Goal: Find specific page/section

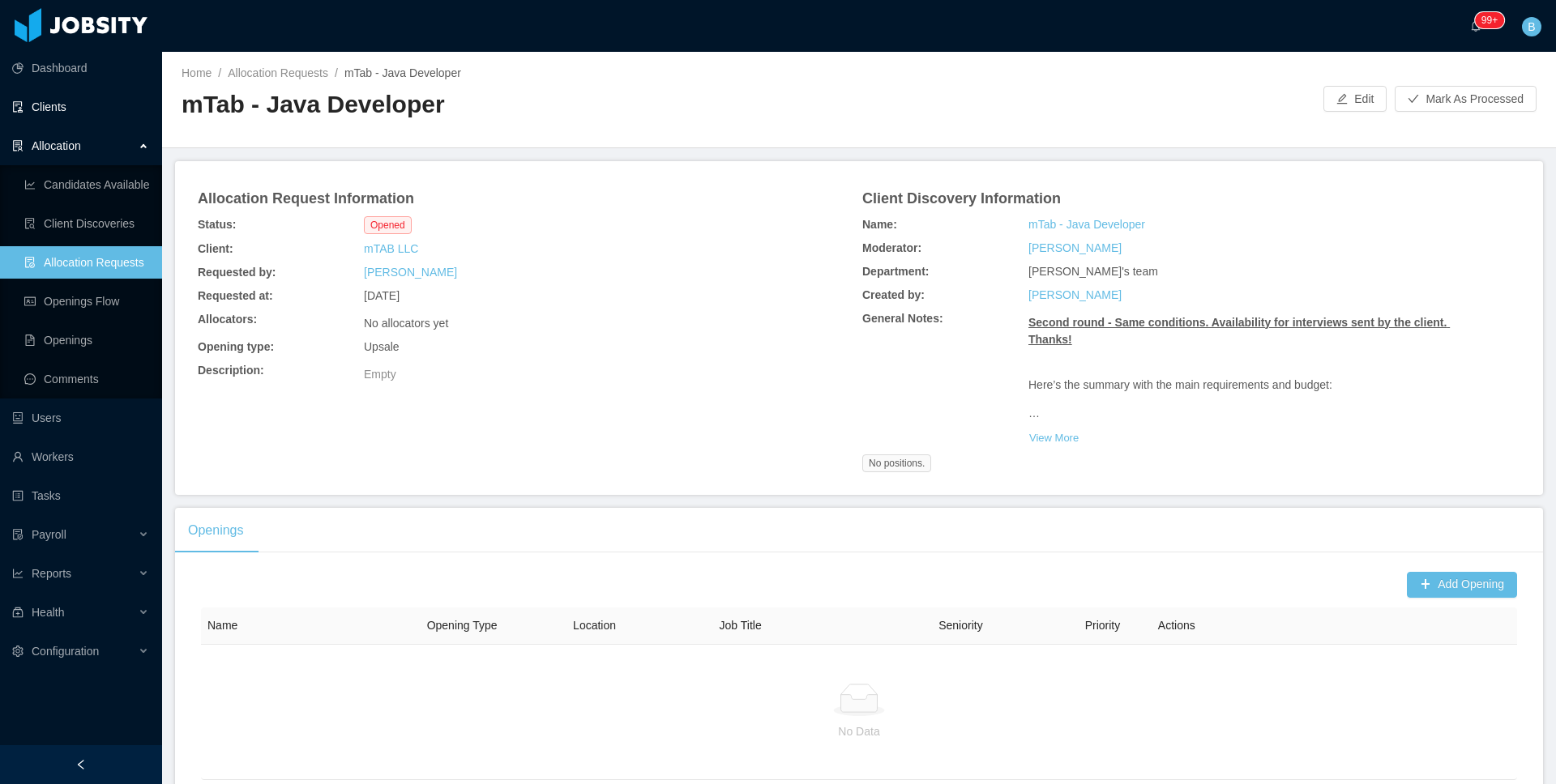
click at [65, 121] on link "Clients" at bounding box center [81, 106] width 137 height 32
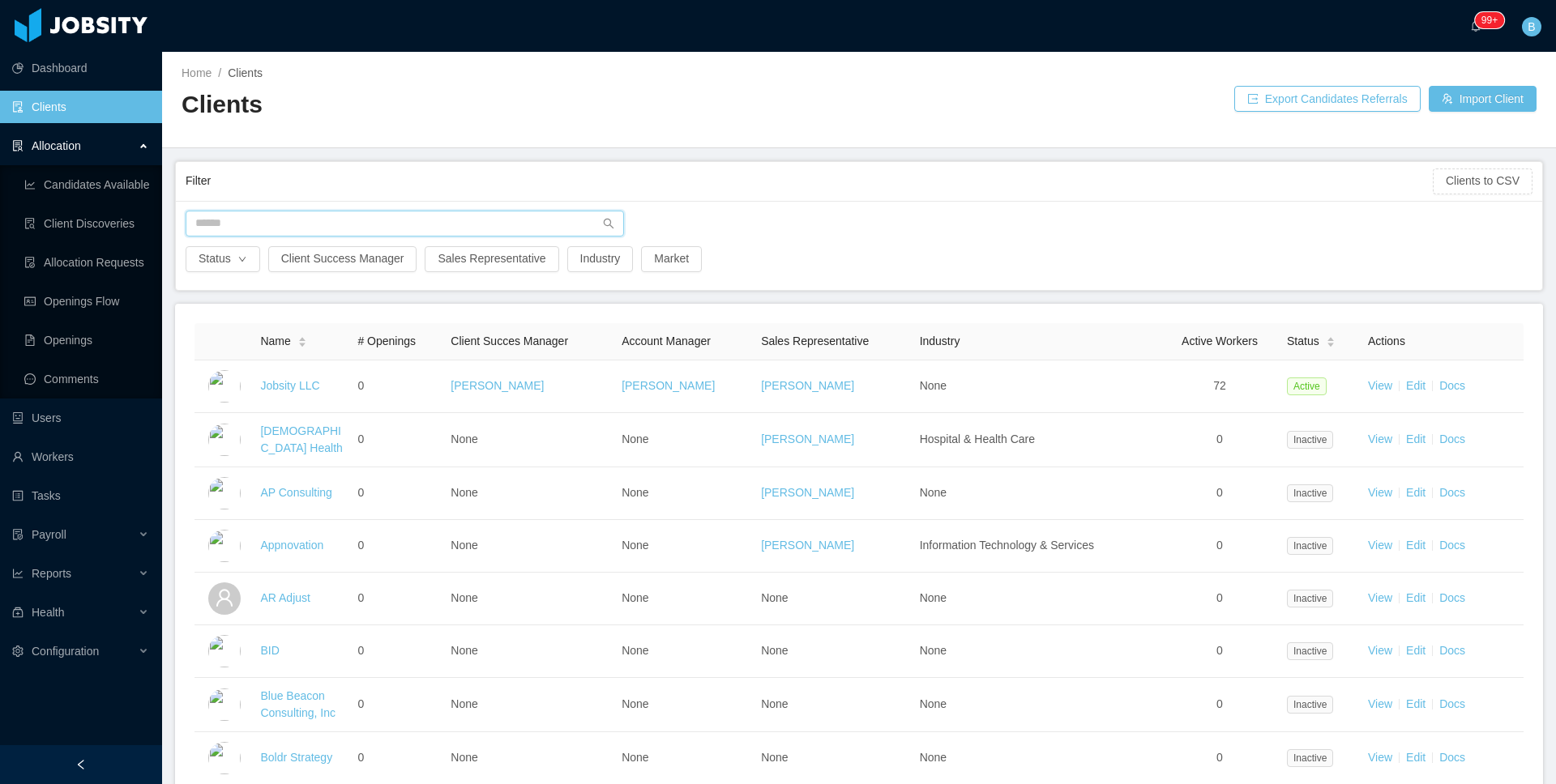
click at [369, 218] on input "text" at bounding box center [405, 224] width 439 height 26
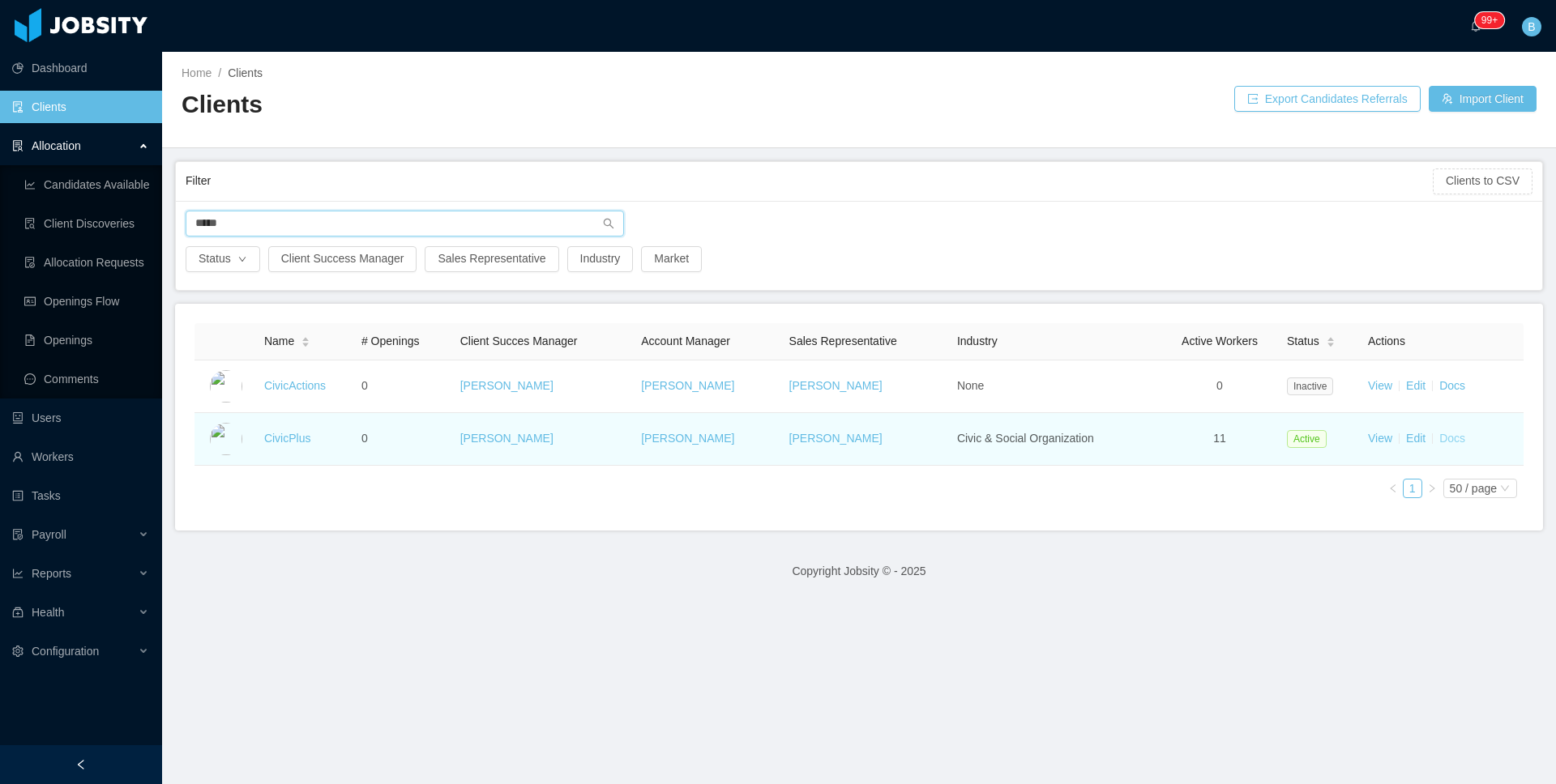
type input "*****"
click at [1439, 443] on link "Docs" at bounding box center [1453, 438] width 26 height 13
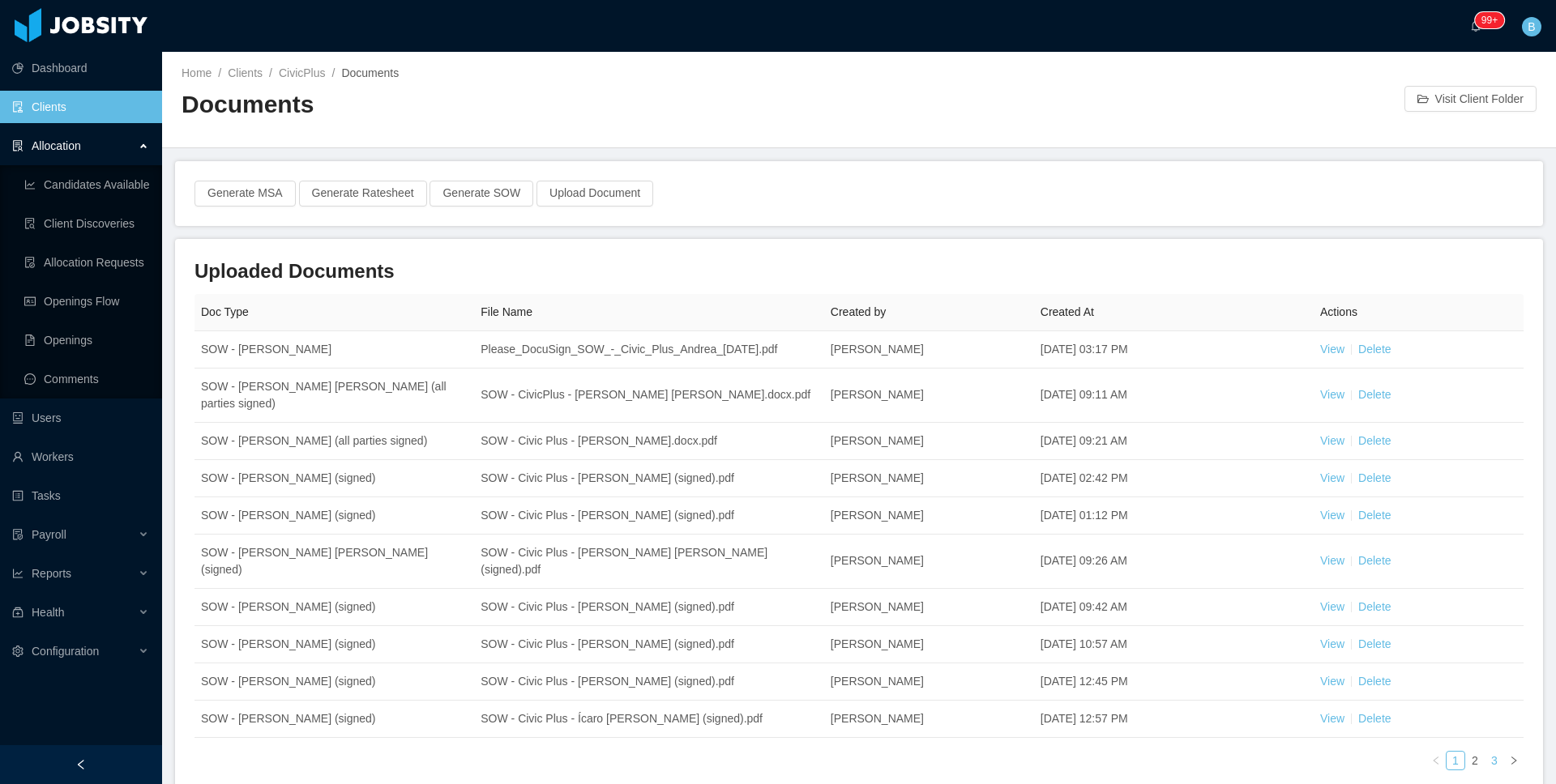
click at [1486, 752] on link "3" at bounding box center [1495, 760] width 18 height 18
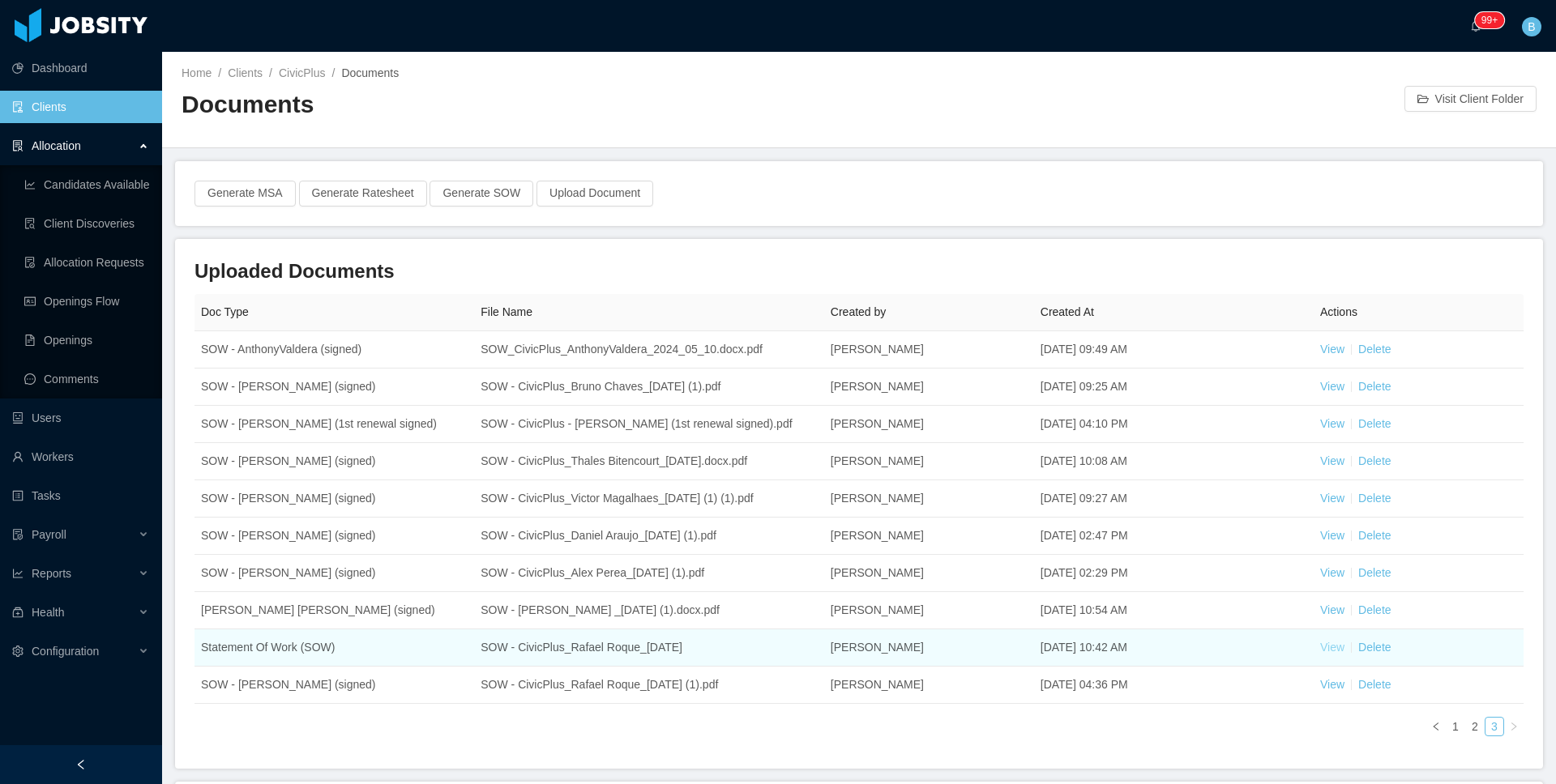
click at [1320, 654] on link "View" at bounding box center [1332, 647] width 25 height 13
